Goal: Transaction & Acquisition: Purchase product/service

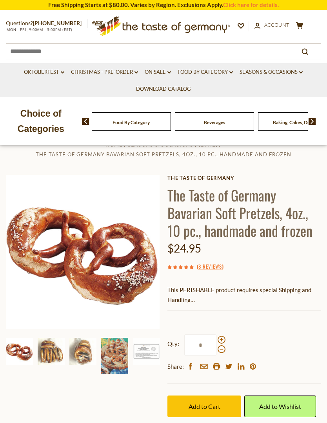
scroll to position [1, 0]
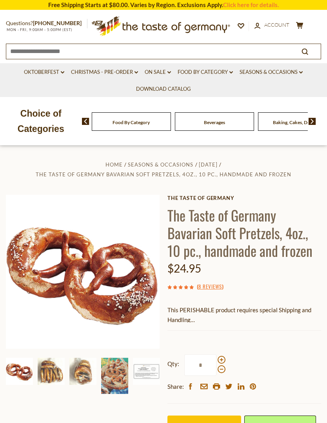
click at [177, 310] on p "This PERISHABLE product requires special Shipping and Handling" at bounding box center [245, 315] width 154 height 20
click at [177, 311] on p "This PERISHABLE product requires special Shipping and Handling" at bounding box center [245, 315] width 154 height 20
click at [172, 235] on h1 "The Taste of Germany Bavarian Soft Pretzels, 4oz., 10 pc., handmade and frozen" at bounding box center [245, 232] width 154 height 53
click at [46, 374] on img at bounding box center [51, 370] width 27 height 27
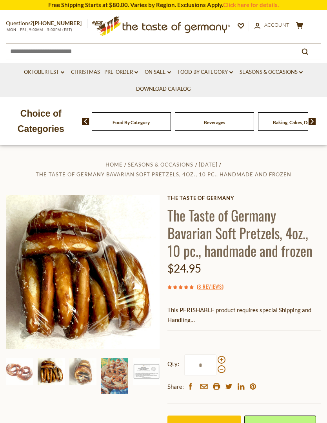
click at [12, 375] on img at bounding box center [19, 370] width 27 height 27
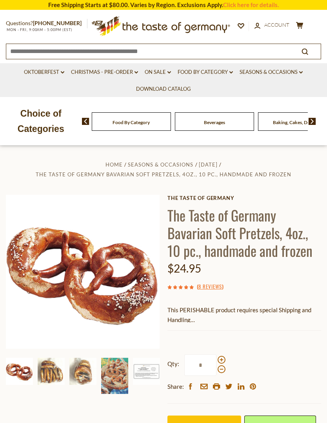
click at [203, 287] on link "8 Reviews" at bounding box center [211, 286] width 24 height 9
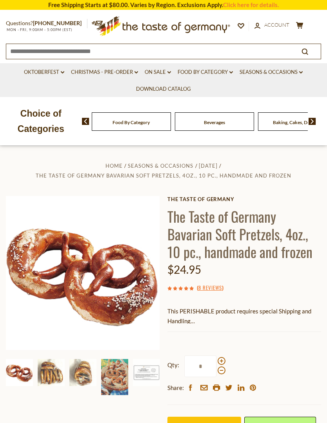
click at [196, 293] on div "The Taste of Germany The Taste of Germany Bavarian Soft Pretzels, 4oz., 10 pc.,…" at bounding box center [245, 326] width 154 height 260
click at [171, 286] on icon at bounding box center [170, 288] width 4 height 4
click at [176, 286] on use at bounding box center [175, 288] width 4 height 4
click at [200, 283] on link "8 Reviews" at bounding box center [211, 287] width 24 height 9
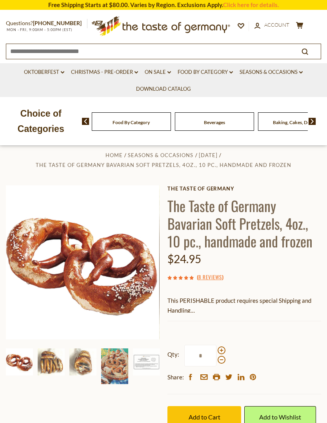
scroll to position [18, 0]
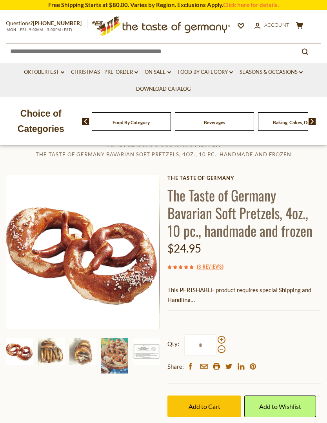
click at [194, 411] on button "Add to Cart" at bounding box center [205, 406] width 74 height 22
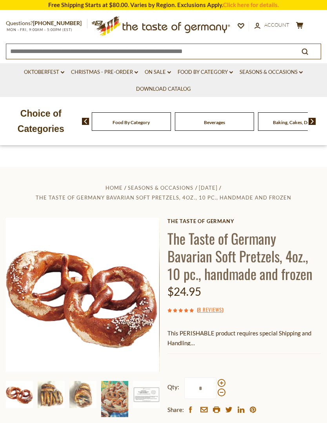
scroll to position [10, 0]
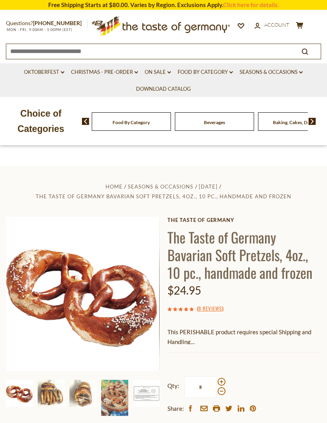
click at [294, 20] on div "Questions? [PHONE_NUMBER] MON - FRI, 9:00AM - 5:00PM (EST) .st0{fill:#EDD300;} …" at bounding box center [163, 35] width 327 height 49
click at [296, 26] on icon "cart" at bounding box center [299, 25] width 7 height 7
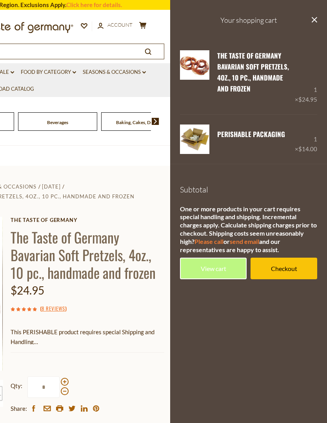
click at [210, 266] on link "View cart" at bounding box center [213, 268] width 67 height 22
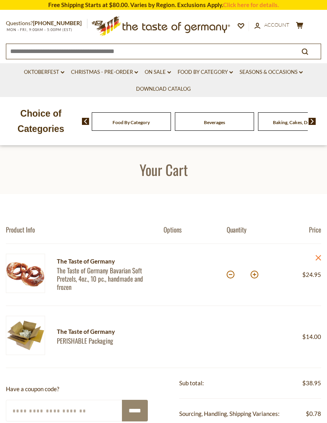
click at [228, 276] on button at bounding box center [231, 274] width 8 height 8
type input "*"
